Goal: Communication & Community: Answer question/provide support

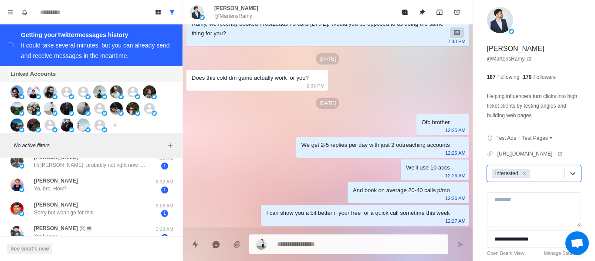
scroll to position [128, 0]
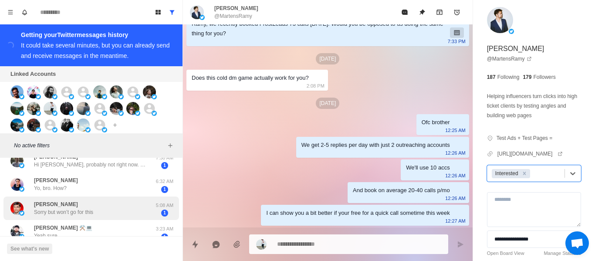
click at [92, 206] on div "Amit Agrawal Sorry but won’t go for this" at bounding box center [63, 208] width 59 height 16
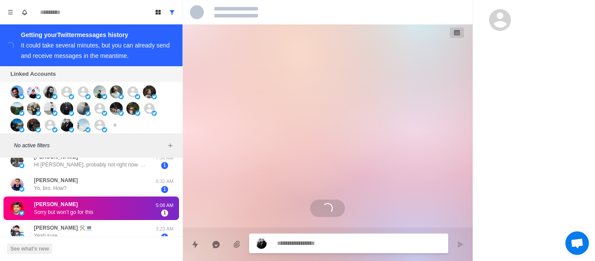
scroll to position [1067, 0]
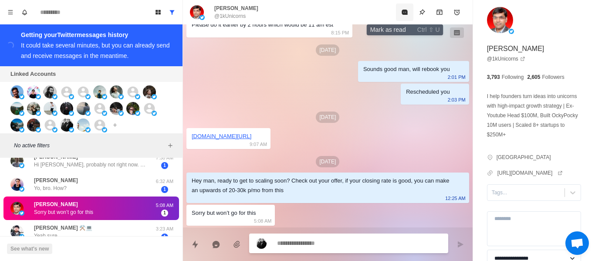
click at [406, 8] on button "Mark as read" at bounding box center [404, 11] width 17 height 17
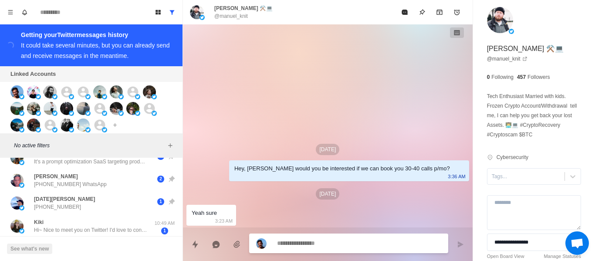
scroll to position [0, 0]
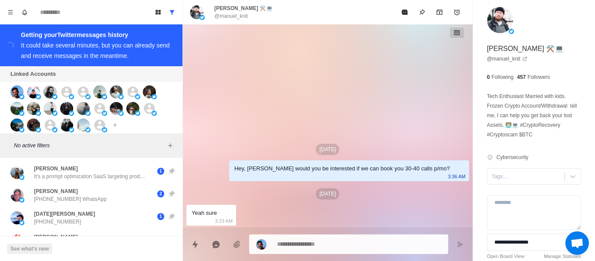
type textarea "*"
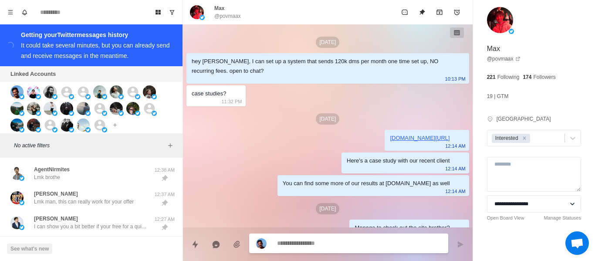
scroll to position [0, 0]
click at [170, 14] on icon "Show unread conversations" at bounding box center [172, 12] width 6 height 6
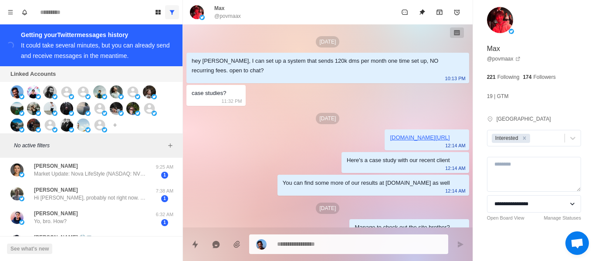
scroll to position [94, 0]
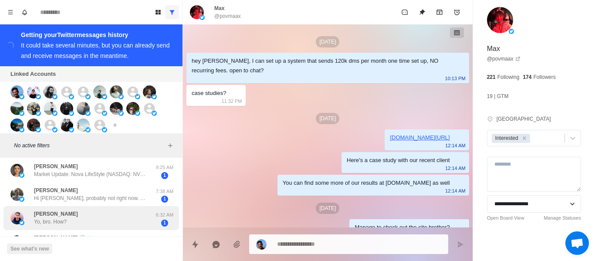
click at [71, 207] on div "[PERSON_NAME], bro. How? 6:32 AM 1" at bounding box center [91, 218] width 176 height 24
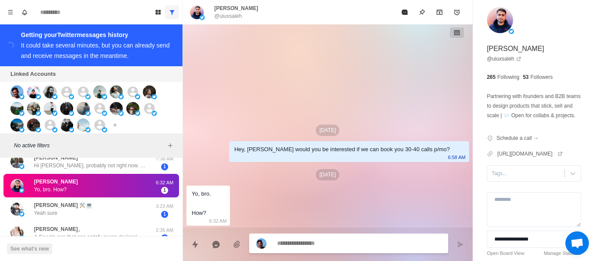
scroll to position [174, 0]
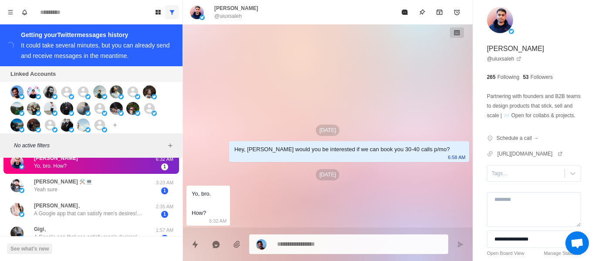
type textarea "*"
